Goal: Use online tool/utility: Utilize a website feature to perform a specific function

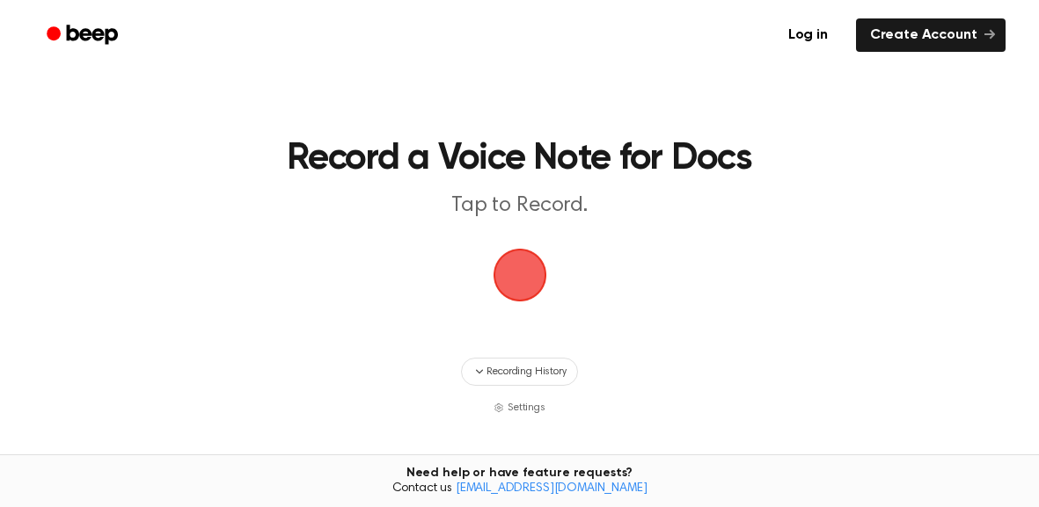
click at [521, 259] on span "button" at bounding box center [519, 275] width 49 height 49
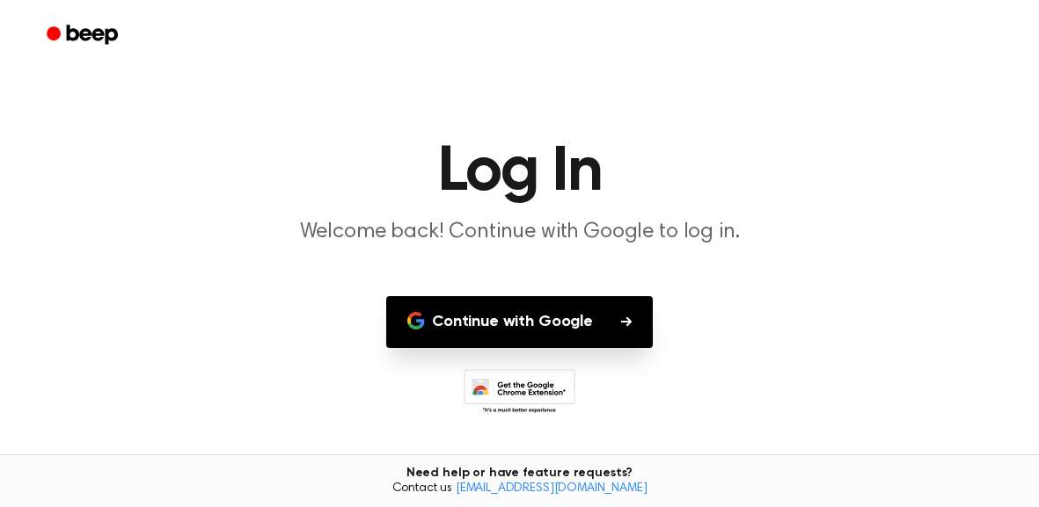
scroll to position [19, 0]
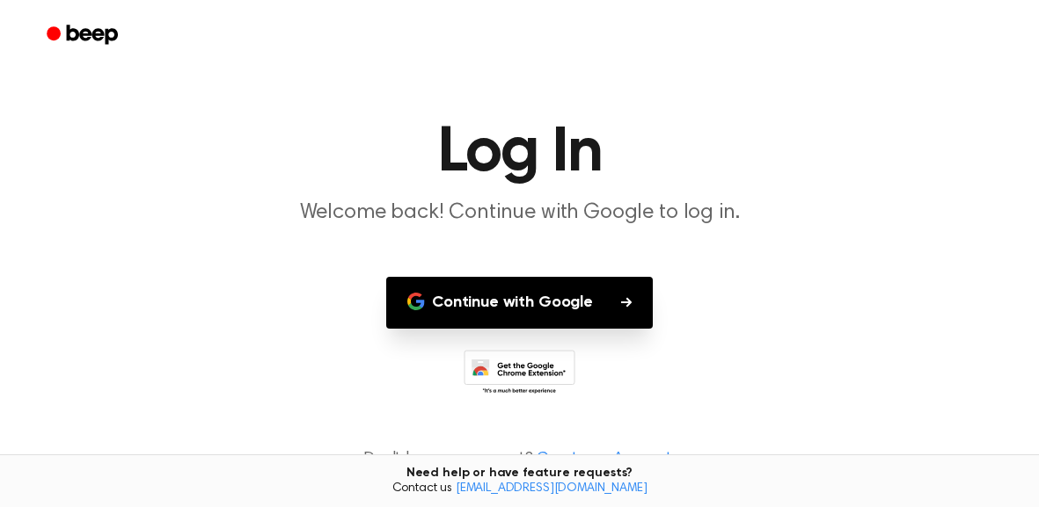
click at [568, 304] on button "Continue with Google" at bounding box center [519, 303] width 266 height 52
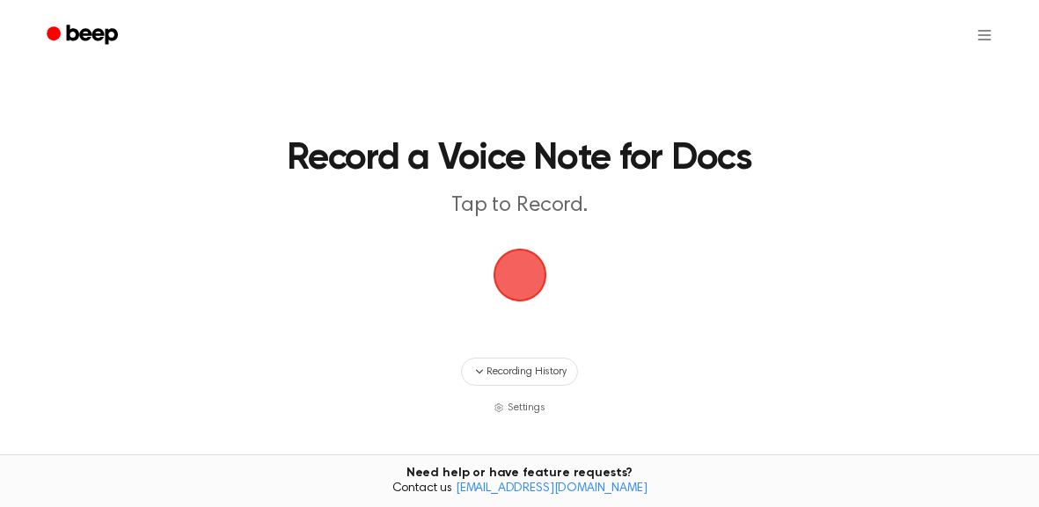
click at [536, 289] on span "button" at bounding box center [519, 275] width 49 height 49
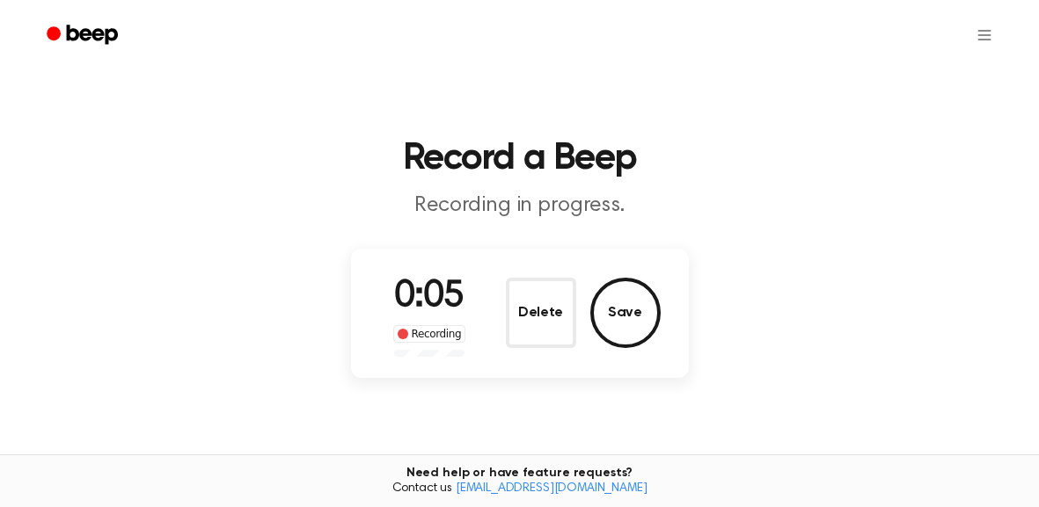
click at [402, 335] on span at bounding box center [402, 334] width 11 height 11
click at [426, 332] on div "Recording" at bounding box center [429, 334] width 73 height 18
click at [557, 322] on button "Delete" at bounding box center [541, 313] width 70 height 70
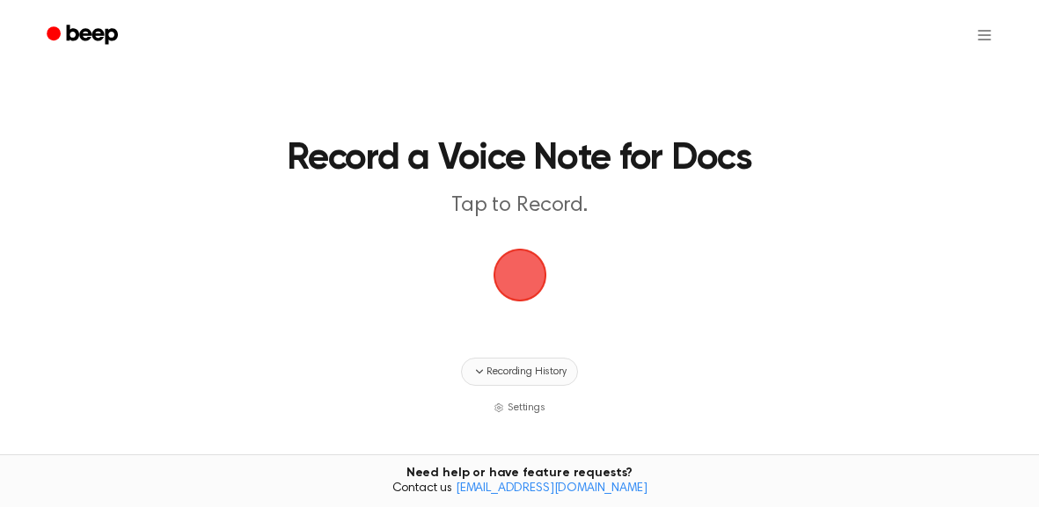
scroll to position [186, 0]
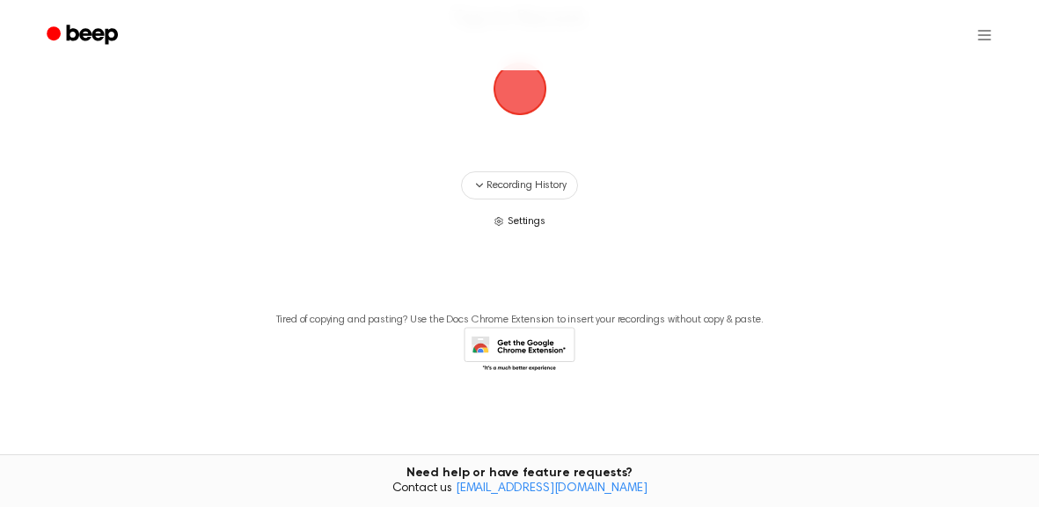
click at [502, 223] on icon "button" at bounding box center [498, 221] width 11 height 11
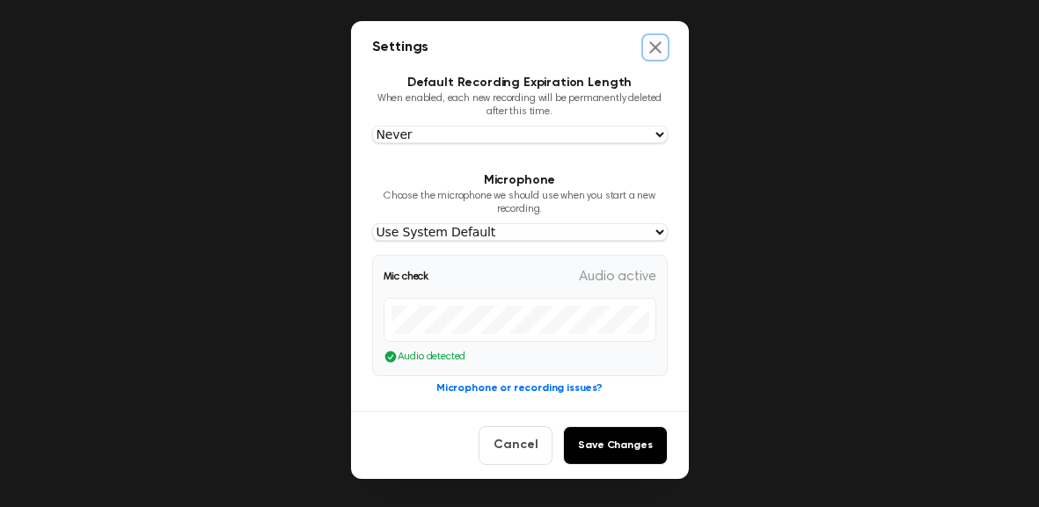
click at [650, 51] on icon "Close settings" at bounding box center [654, 46] width 11 height 11
